Goal: Task Accomplishment & Management: Use online tool/utility

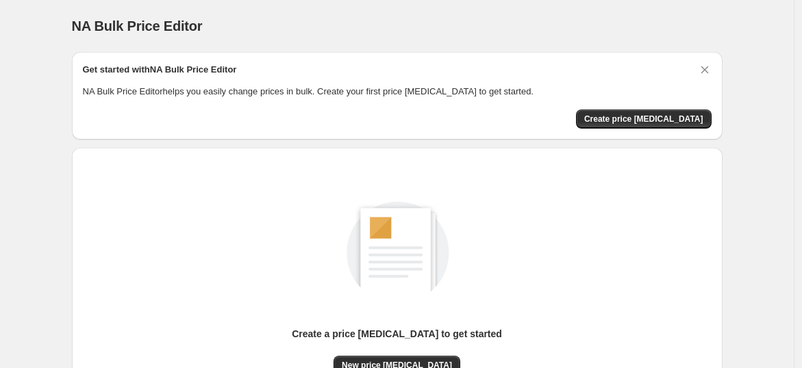
click at [648, 105] on div "Get started with NA Bulk Price Editor NA Bulk Price Editor helps you easily cha…" at bounding box center [397, 96] width 629 height 66
click at [649, 108] on div "Get started with NA Bulk Price Editor NA Bulk Price Editor helps you easily cha…" at bounding box center [397, 96] width 629 height 66
click at [653, 112] on button "Create price [MEDICAL_DATA]" at bounding box center [644, 119] width 136 height 19
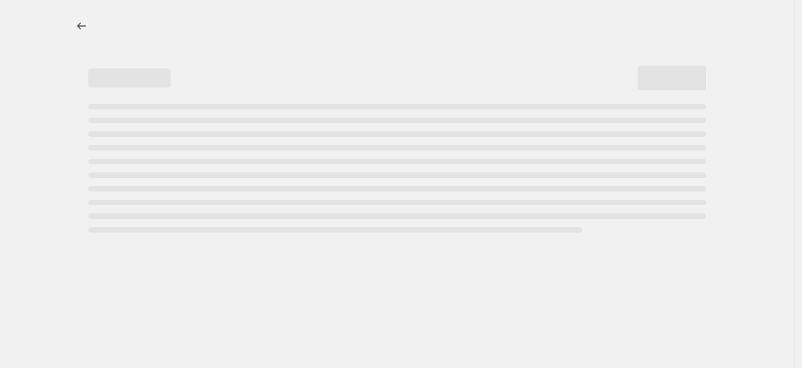
select select "percentage"
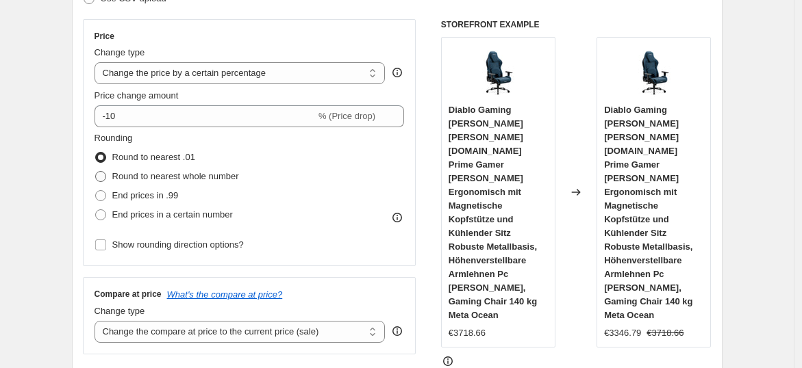
scroll to position [253, 0]
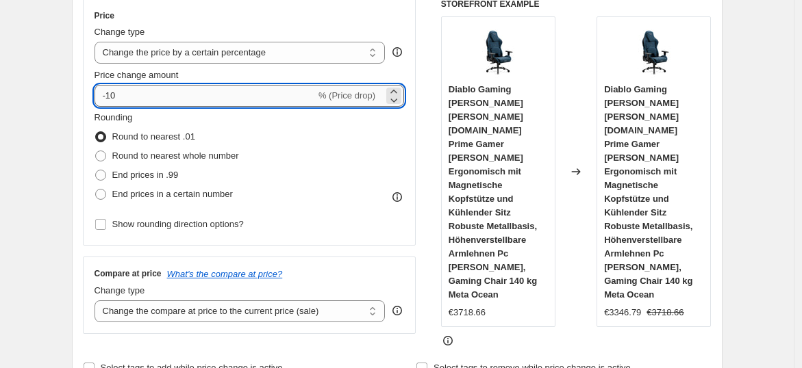
click at [144, 94] on input "-10" at bounding box center [205, 96] width 221 height 22
type input "-1"
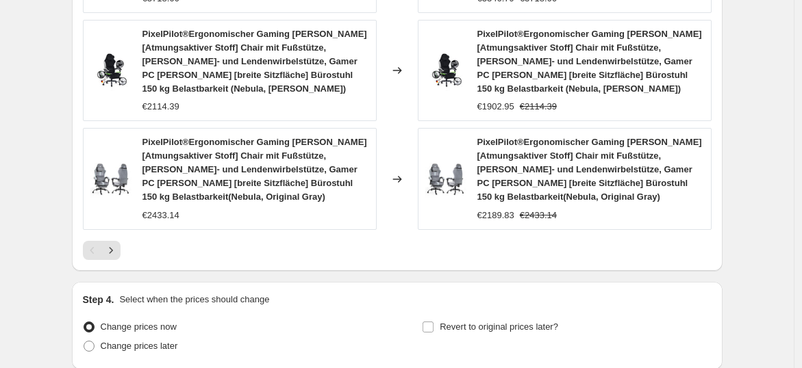
scroll to position [1197, 0]
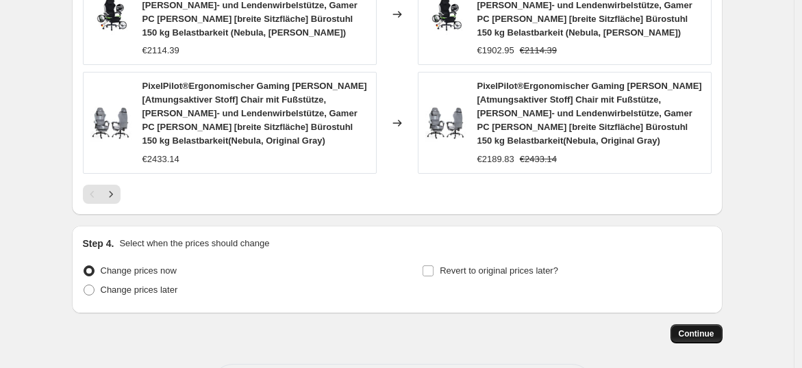
type input "-35"
click at [686, 329] on span "Continue" at bounding box center [697, 334] width 36 height 11
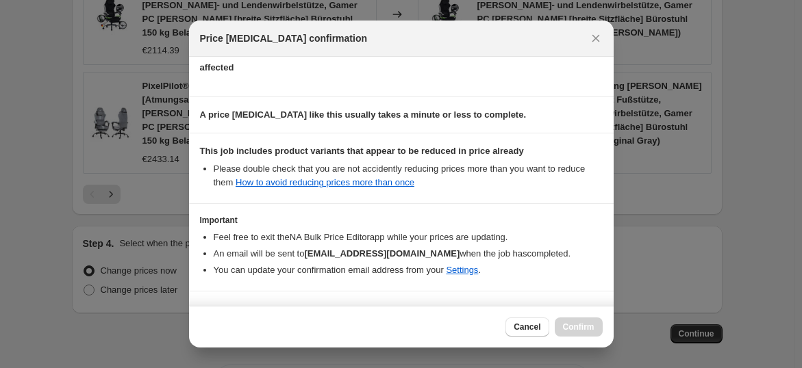
scroll to position [206, 0]
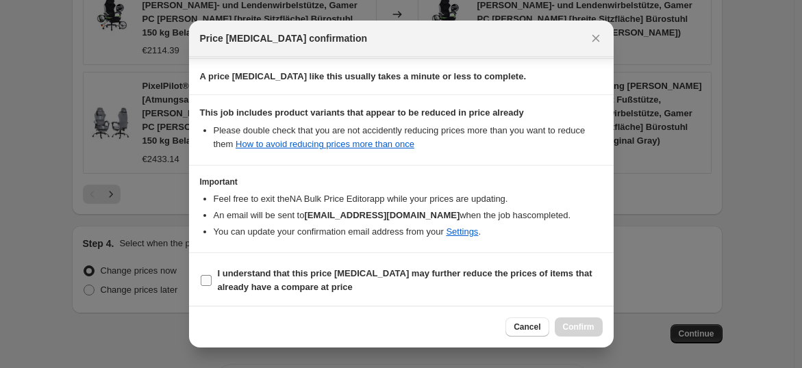
click at [214, 278] on label "I understand that this price [MEDICAL_DATA] may further reduce the prices of it…" at bounding box center [401, 280] width 403 height 33
click at [212, 278] on input "I understand that this price [MEDICAL_DATA] may further reduce the prices of it…" at bounding box center [206, 280] width 11 height 11
checkbox input "true"
click at [577, 331] on span "Confirm" at bounding box center [579, 327] width 32 height 11
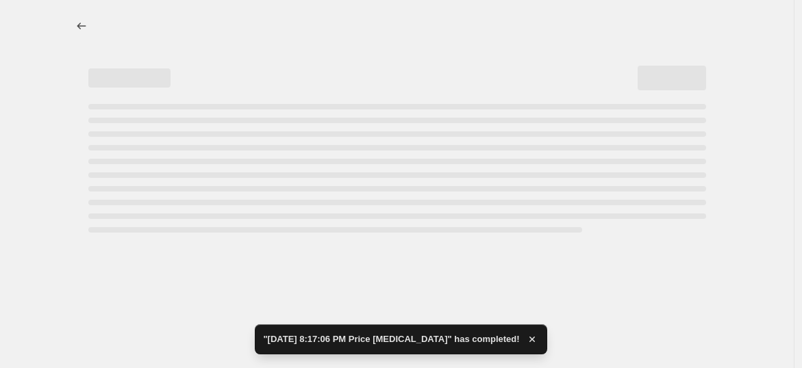
select select "percentage"
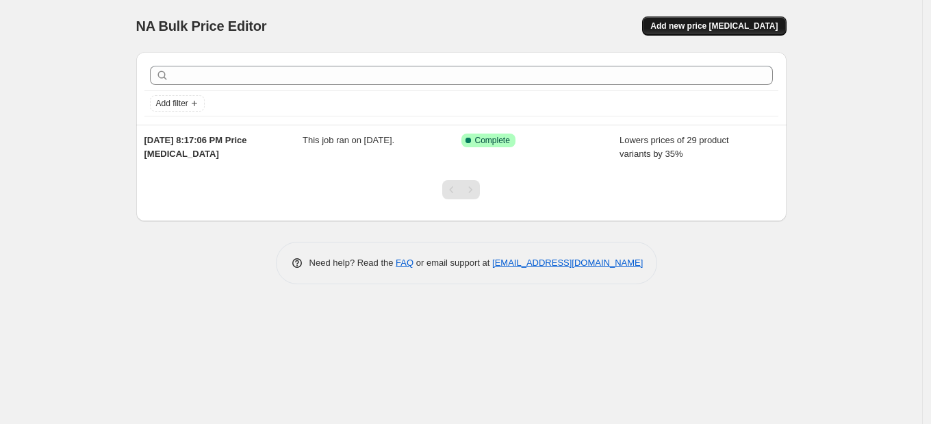
click at [690, 24] on span "Add new price [MEDICAL_DATA]" at bounding box center [714, 26] width 127 height 11
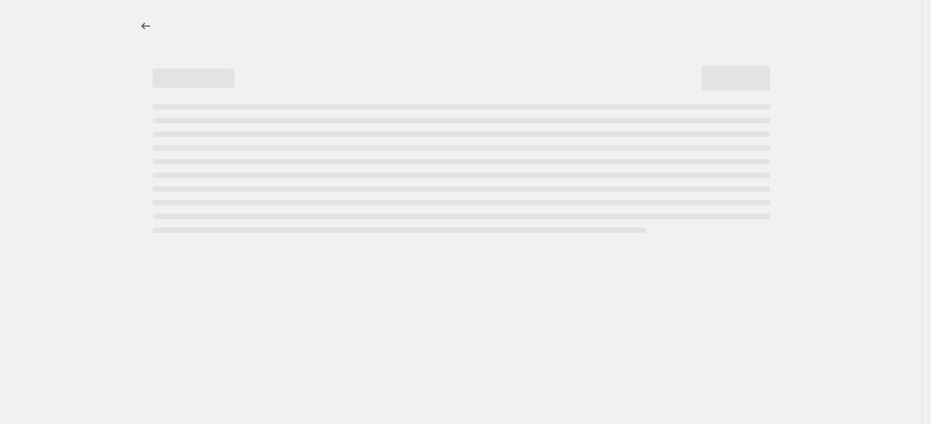
select select "percentage"
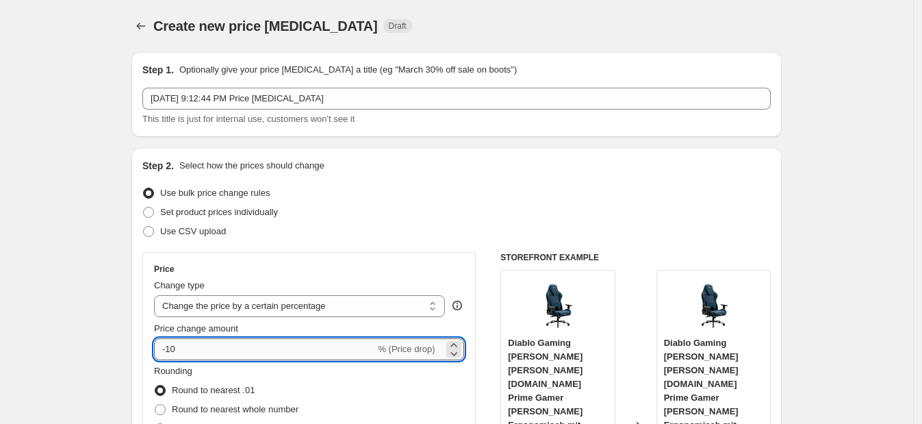
click at [269, 346] on input "-10" at bounding box center [264, 349] width 221 height 22
type input "-1"
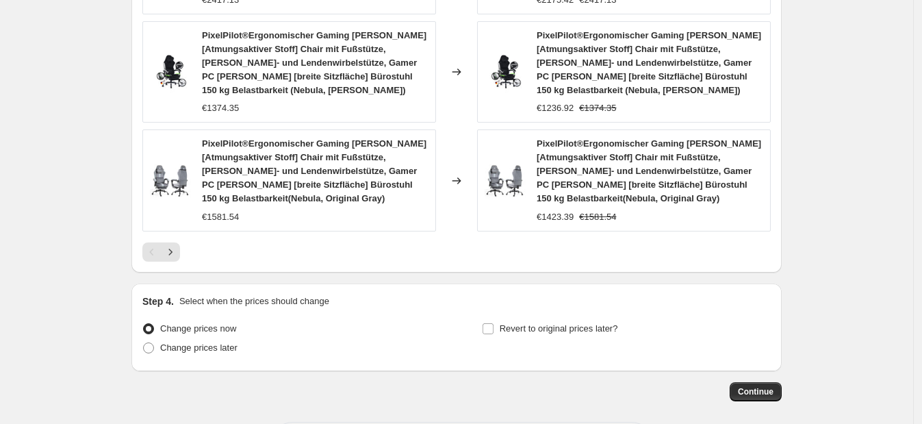
scroll to position [1143, 0]
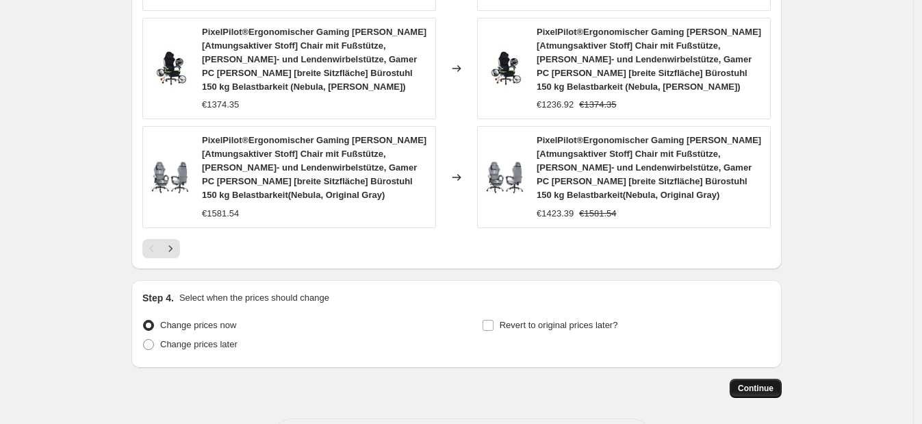
type input "-35"
click at [752, 379] on button "Continue" at bounding box center [756, 388] width 52 height 19
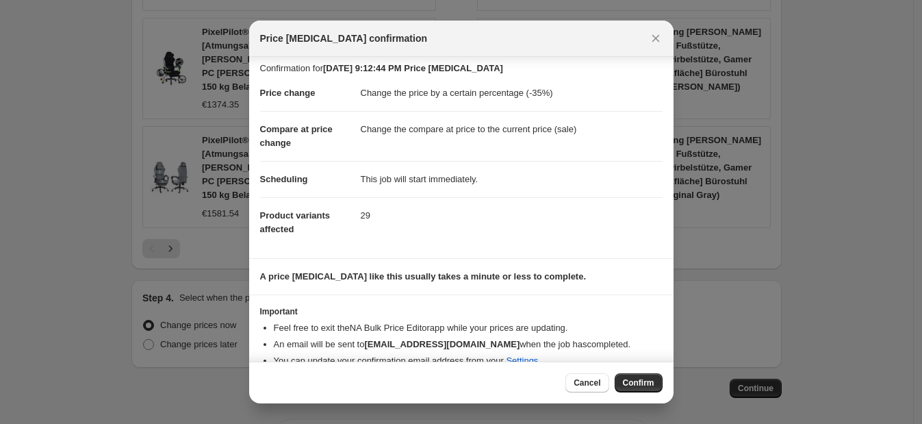
scroll to position [25, 0]
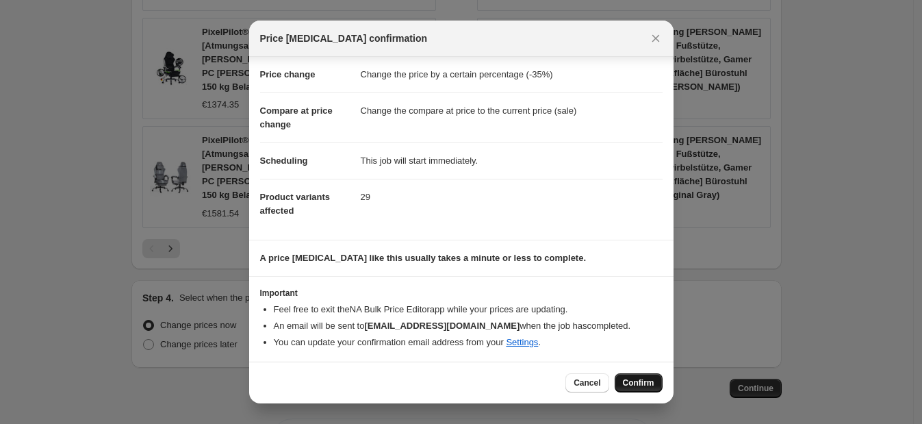
drag, startPoint x: 627, startPoint y: 379, endPoint x: 614, endPoint y: 366, distance: 17.9
click at [626, 379] on span "Confirm" at bounding box center [639, 382] width 32 height 11
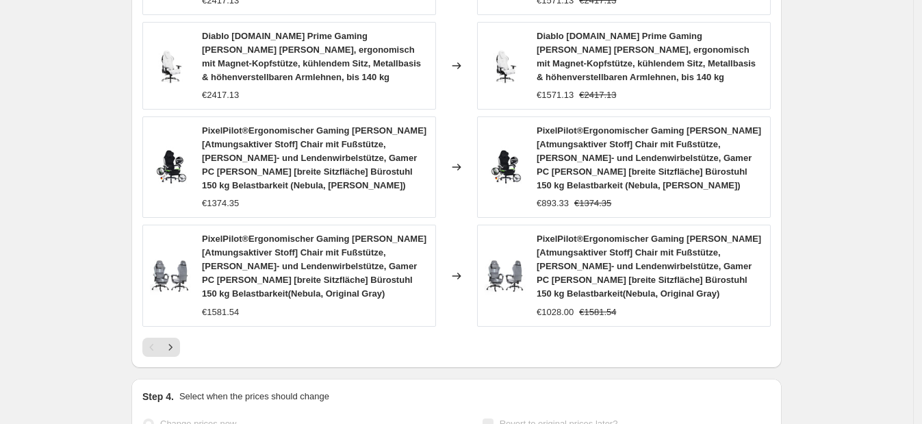
select select "percentage"
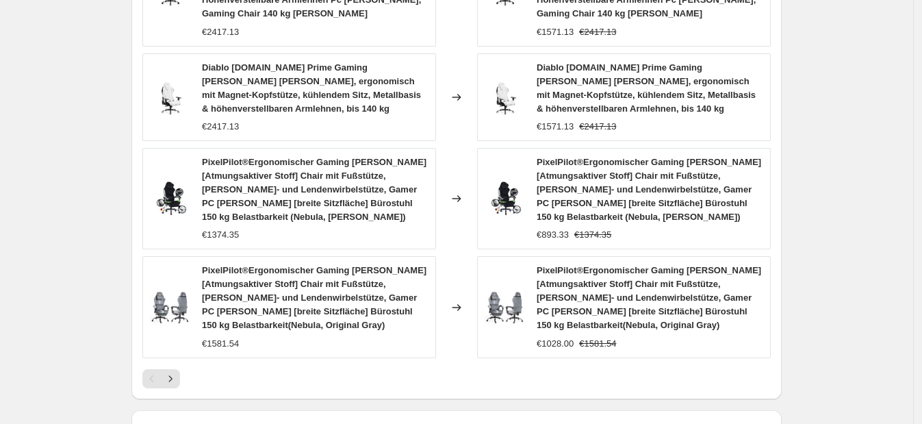
scroll to position [0, 0]
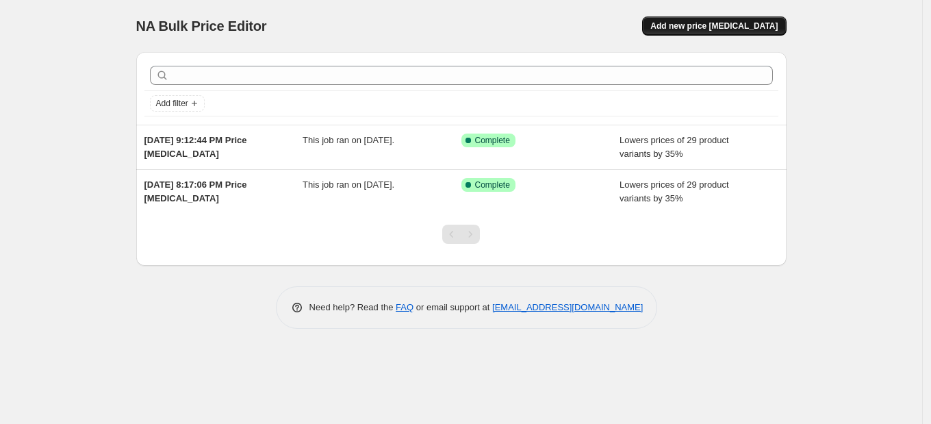
click at [753, 27] on span "Add new price [MEDICAL_DATA]" at bounding box center [714, 26] width 127 height 11
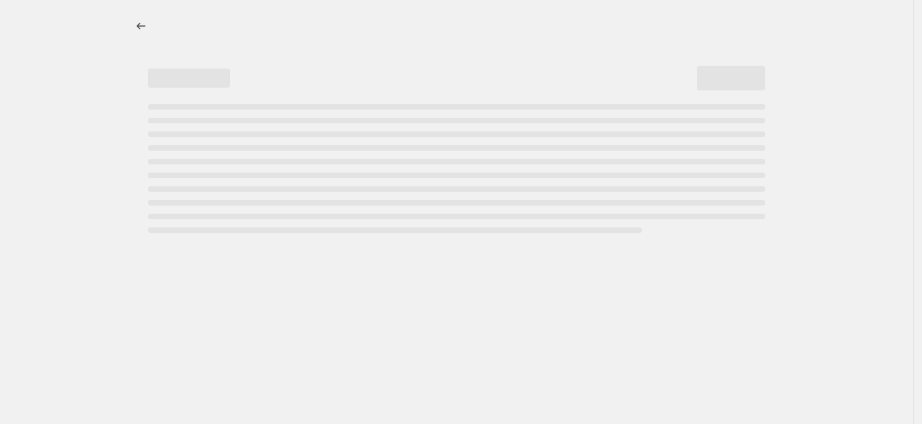
select select "percentage"
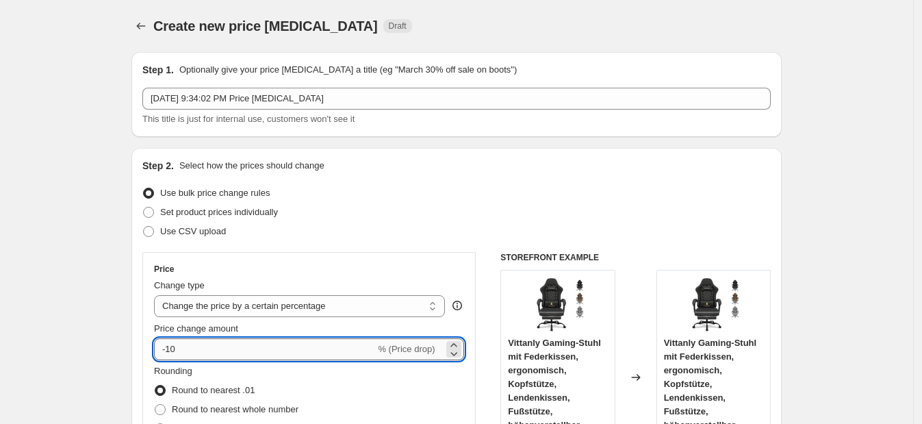
click at [317, 344] on input "-10" at bounding box center [264, 349] width 221 height 22
type input "-1"
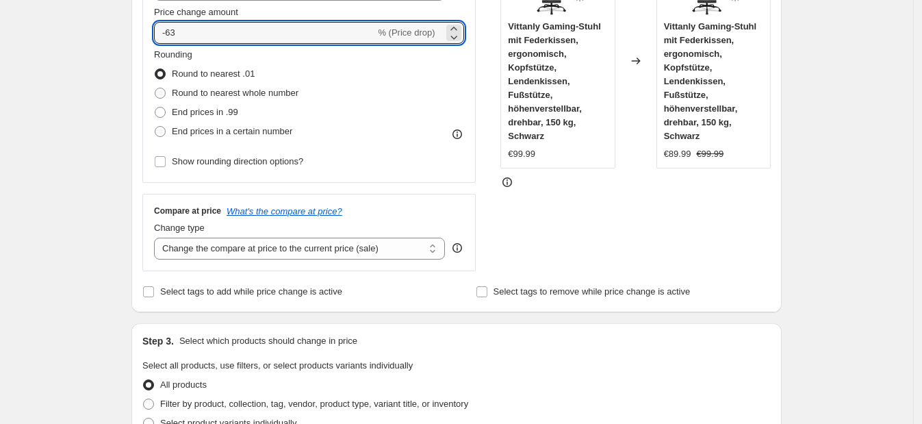
scroll to position [322, 0]
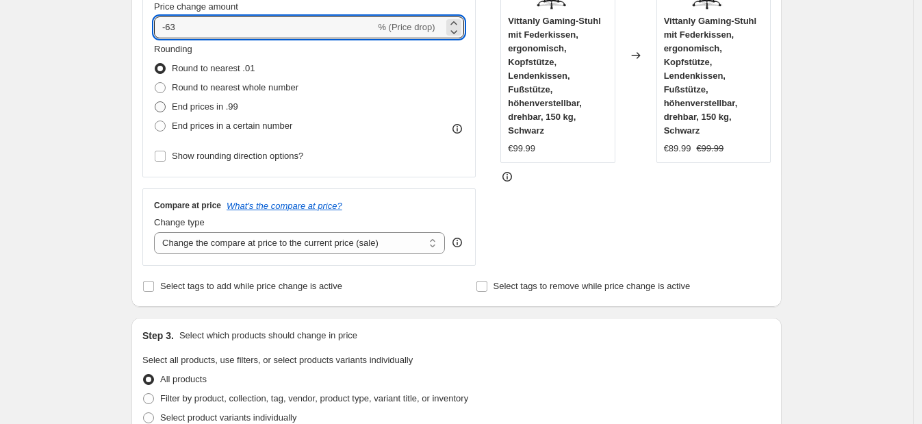
type input "-63"
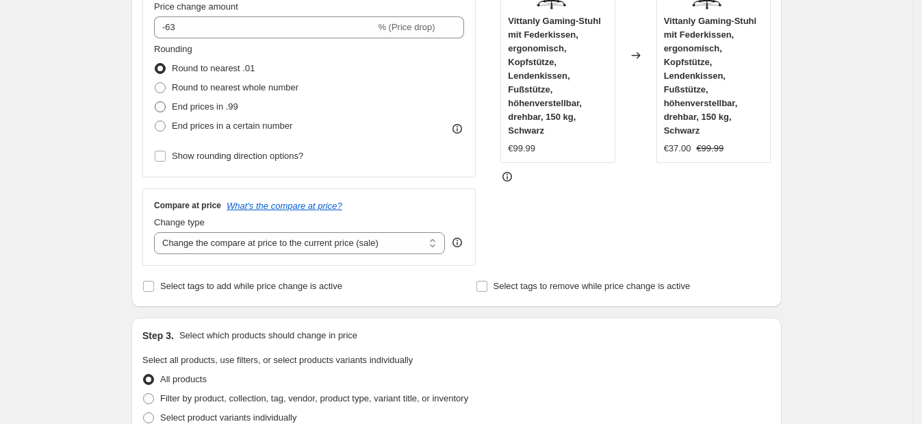
click at [218, 106] on span "End prices in .99" at bounding box center [205, 106] width 66 height 10
click at [155, 102] on input "End prices in .99" at bounding box center [155, 101] width 1 height 1
radio input "true"
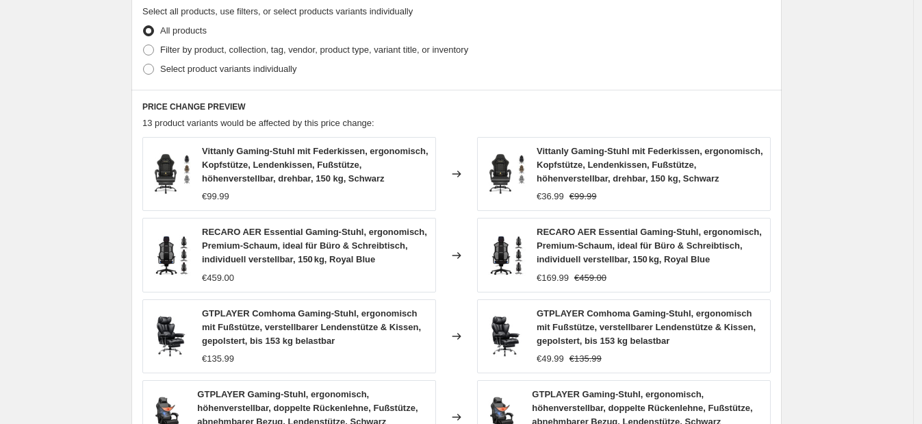
scroll to position [1034, 0]
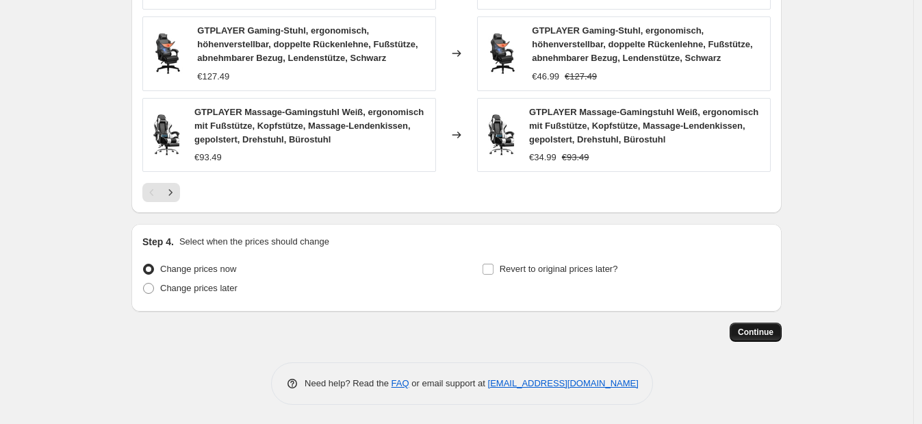
click at [779, 331] on button "Continue" at bounding box center [756, 332] width 52 height 19
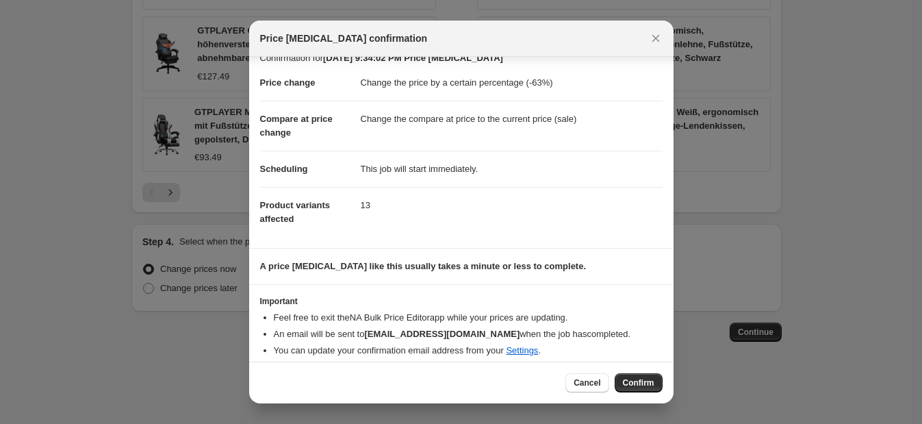
scroll to position [25, 0]
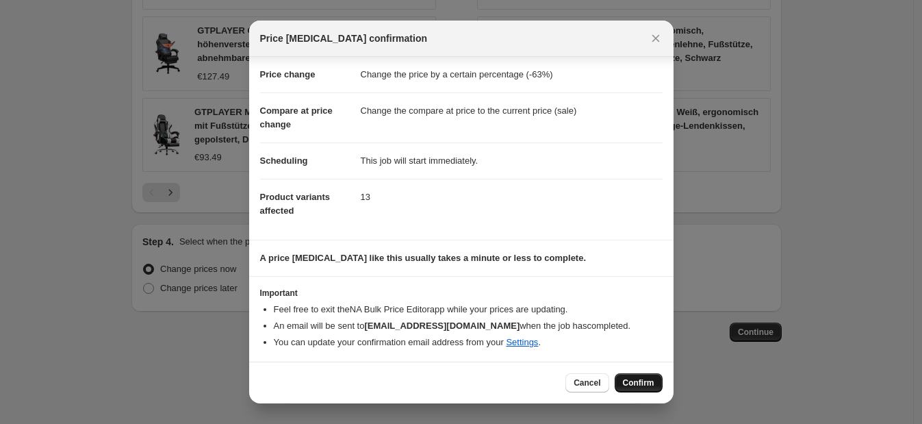
click at [637, 379] on span "Confirm" at bounding box center [639, 382] width 32 height 11
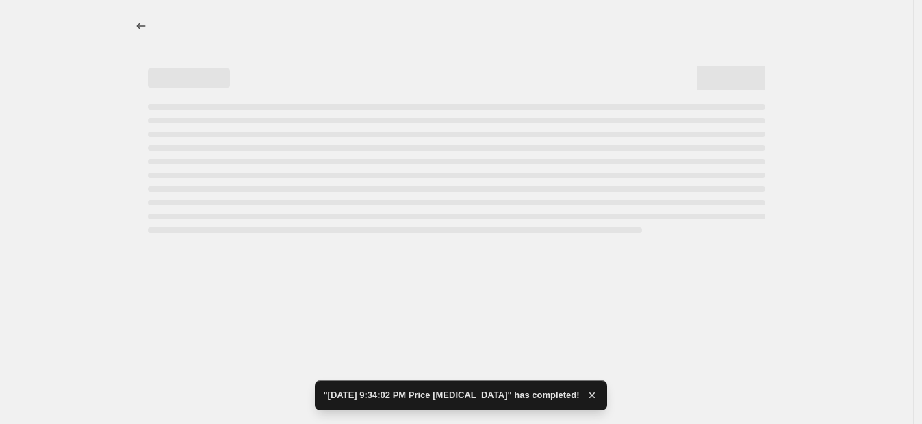
select select "percentage"
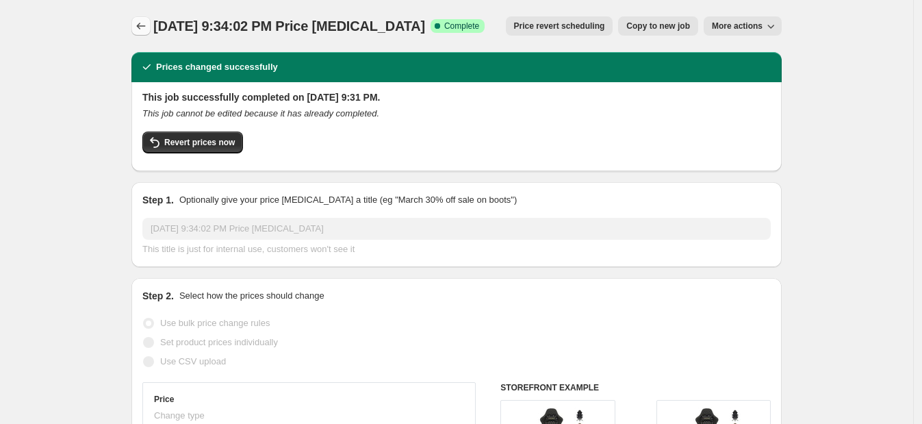
click at [151, 19] on button "Price change jobs" at bounding box center [140, 25] width 19 height 19
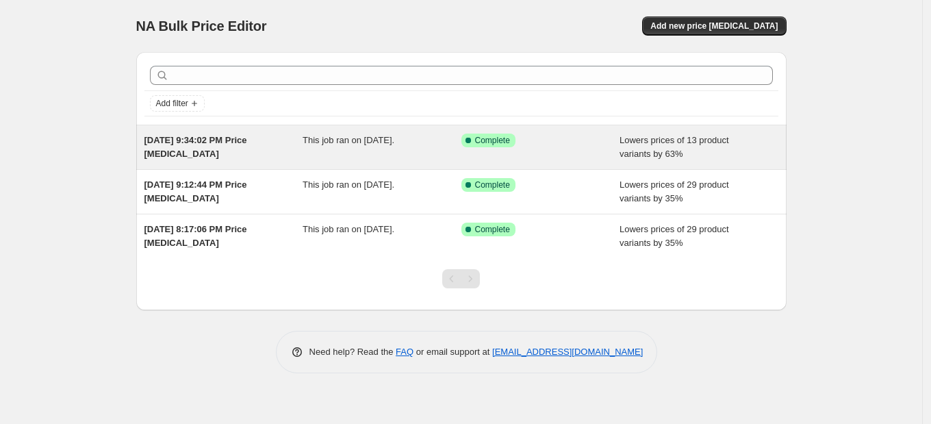
click at [289, 138] on div "Sep 7, 2025, 9:34:02 PM Price change job" at bounding box center [223, 147] width 159 height 27
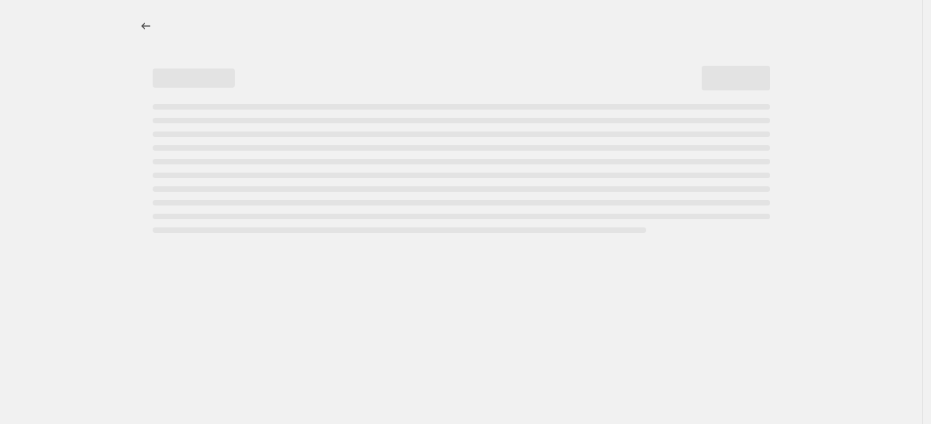
select select "percentage"
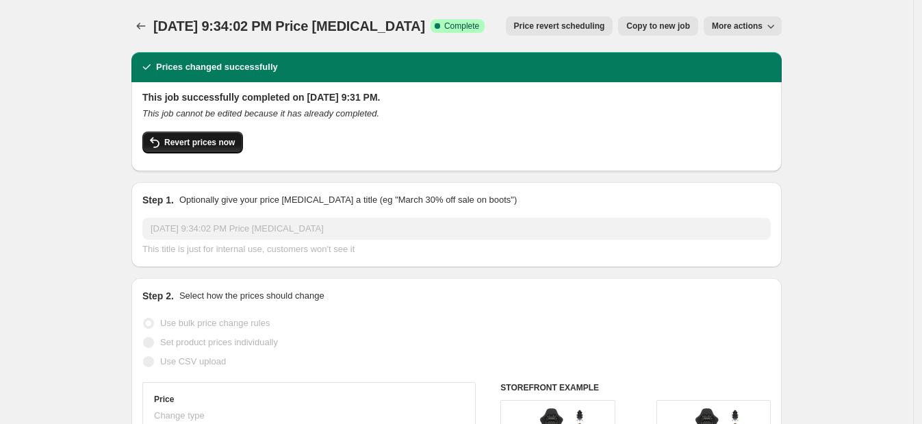
click at [212, 144] on span "Revert prices now" at bounding box center [199, 142] width 71 height 11
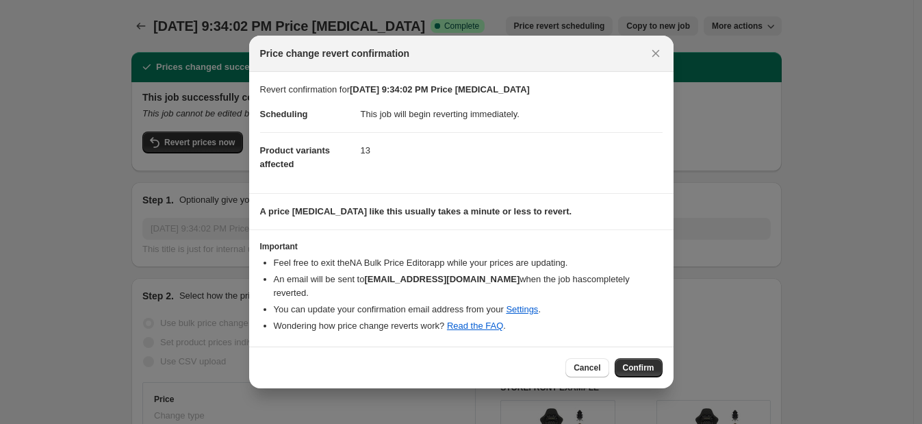
click at [635, 350] on div "Cancel Confirm" at bounding box center [461, 368] width 425 height 42
click at [646, 363] on span "Confirm" at bounding box center [639, 367] width 32 height 11
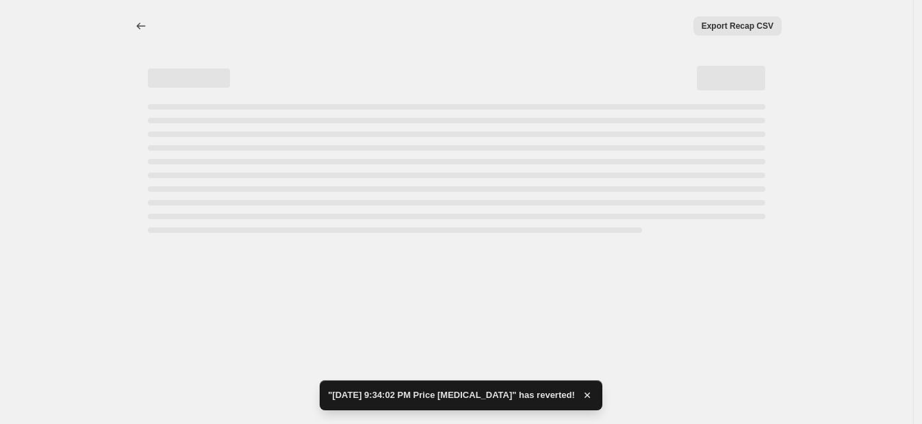
select select "percentage"
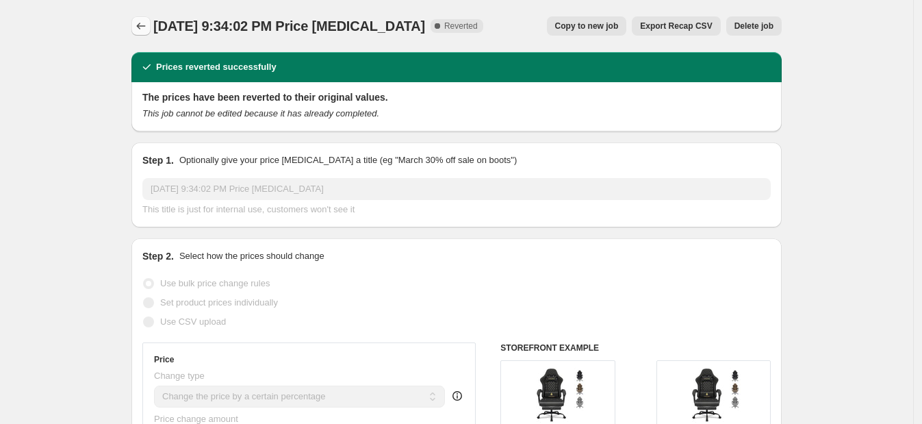
click at [151, 24] on button "Price change jobs" at bounding box center [140, 25] width 19 height 19
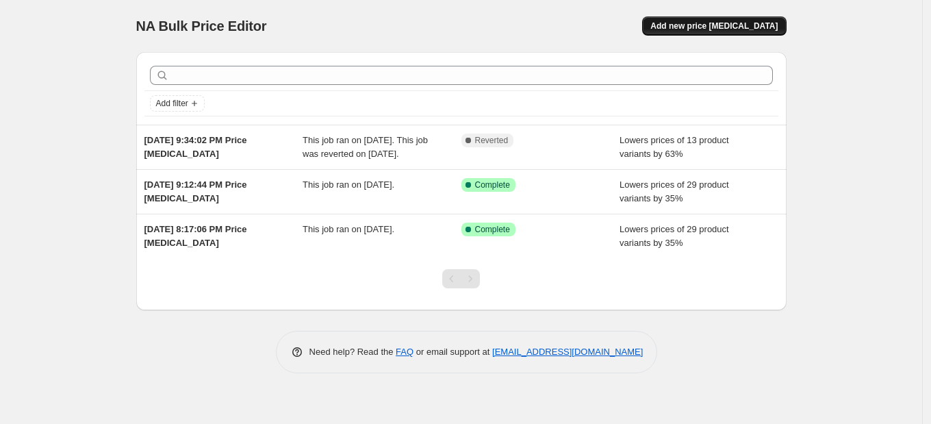
click at [688, 24] on span "Add new price change job" at bounding box center [714, 26] width 127 height 11
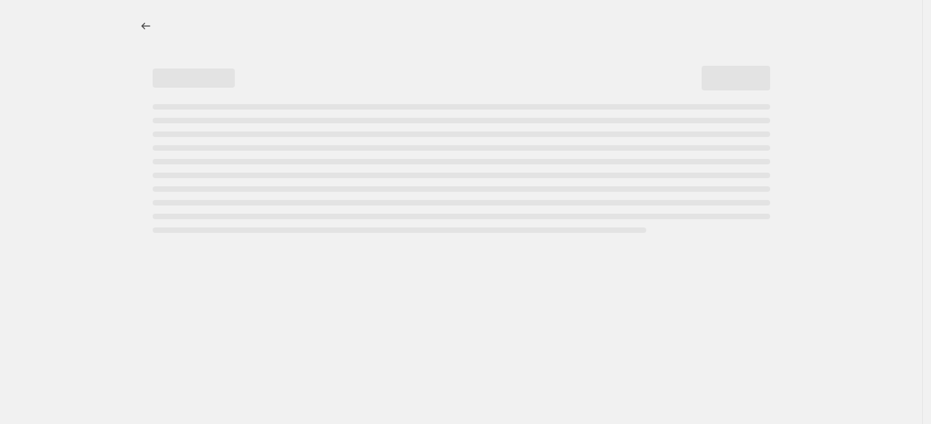
select select "percentage"
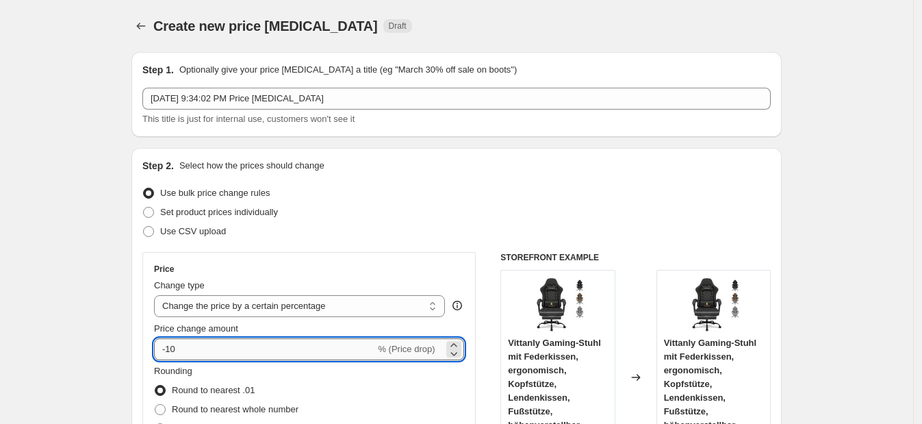
click at [267, 352] on input "-10" at bounding box center [264, 349] width 221 height 22
type input "-1"
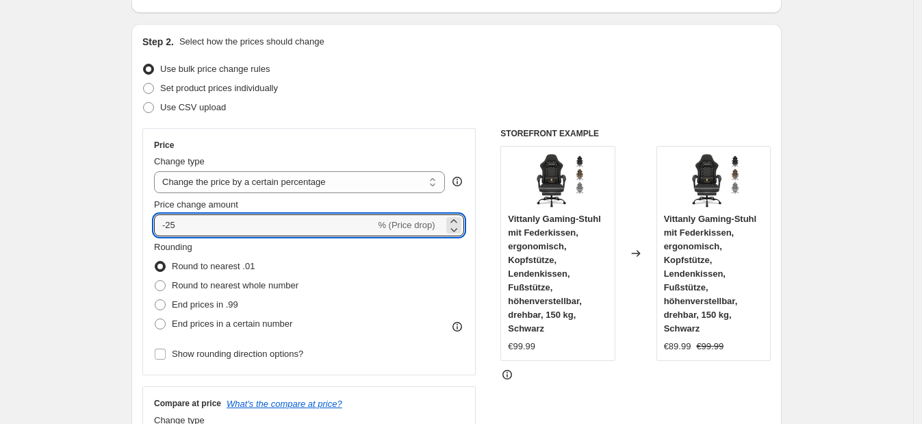
scroll to position [229, 0]
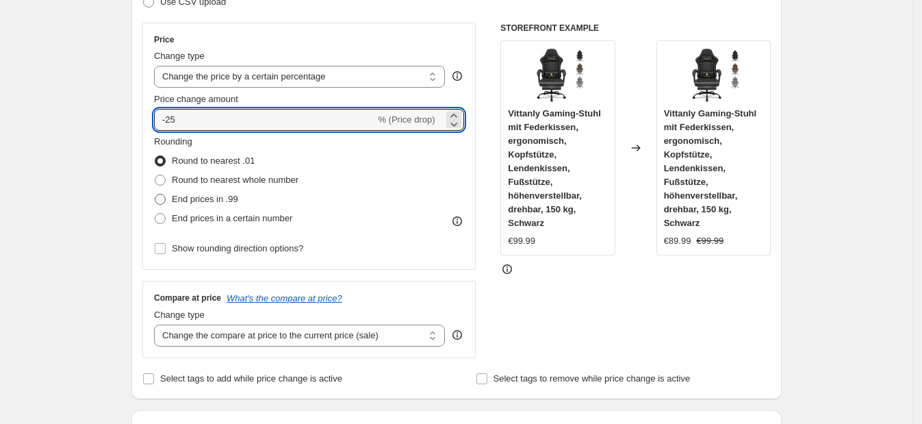
type input "-25"
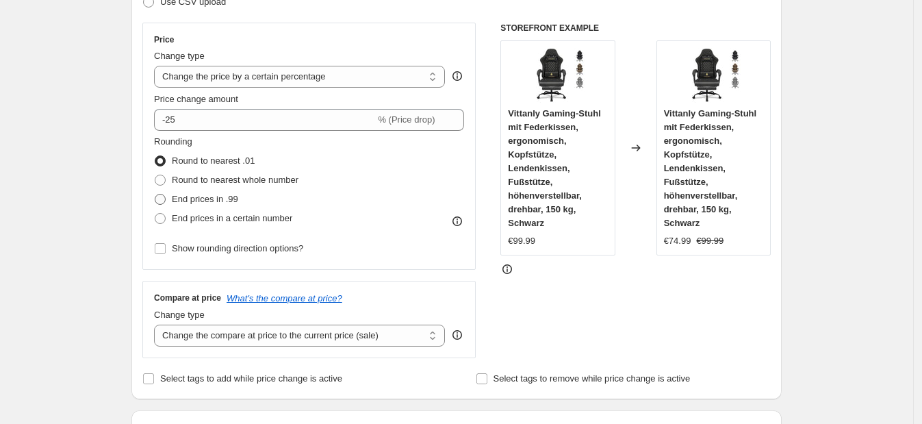
click at [185, 197] on span "End prices in .99" at bounding box center [205, 199] width 66 height 10
click at [155, 194] on input "End prices in .99" at bounding box center [155, 194] width 1 height 1
radio input "true"
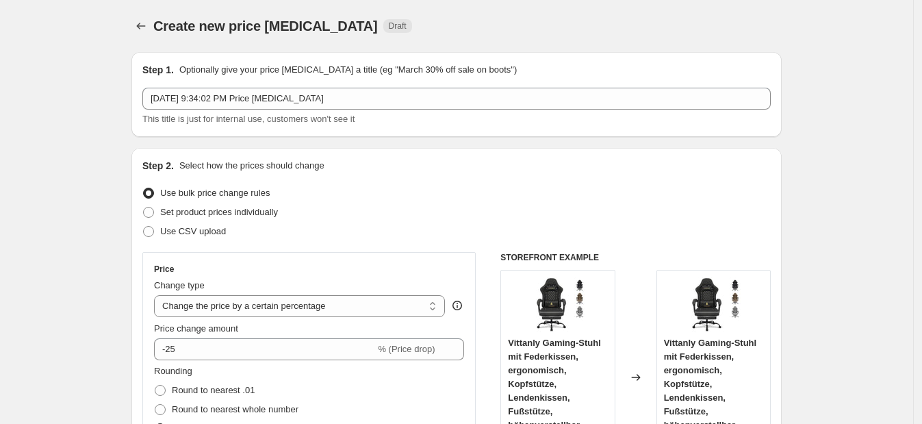
scroll to position [1034, 0]
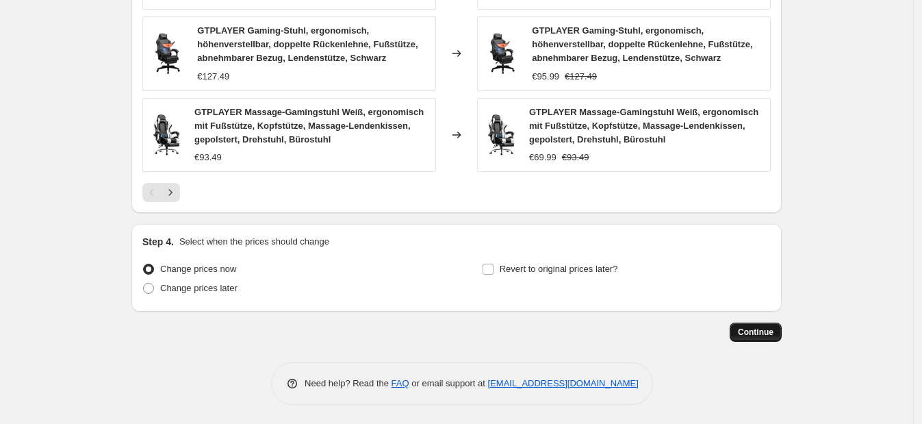
click at [766, 333] on span "Continue" at bounding box center [756, 332] width 36 height 11
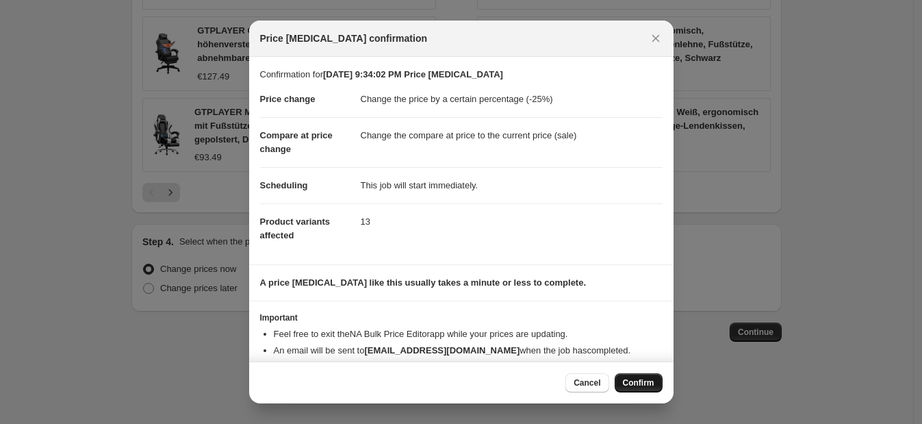
click at [631, 381] on span "Confirm" at bounding box center [639, 382] width 32 height 11
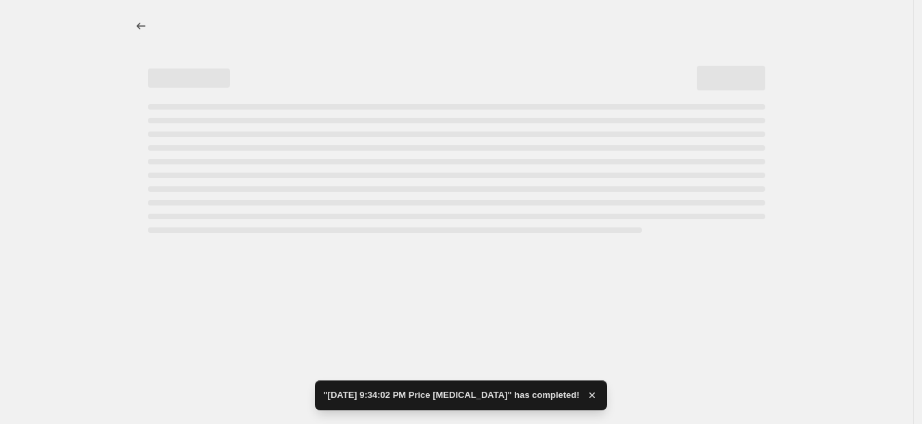
select select "percentage"
